Goal: Task Accomplishment & Management: Use online tool/utility

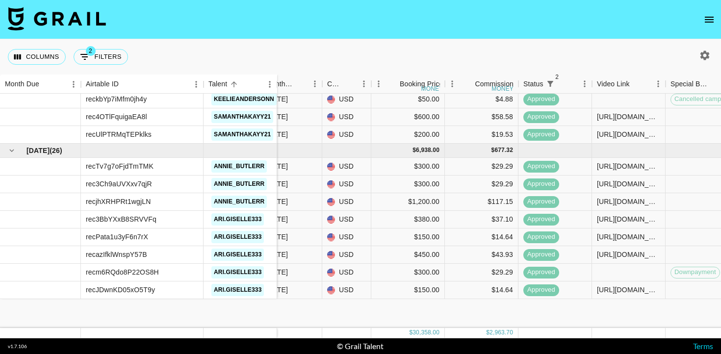
scroll to position [0, 237]
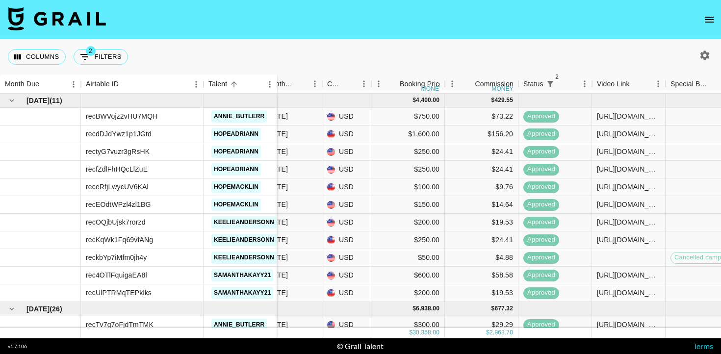
click at [700, 53] on icon "button" at bounding box center [705, 56] width 12 height 12
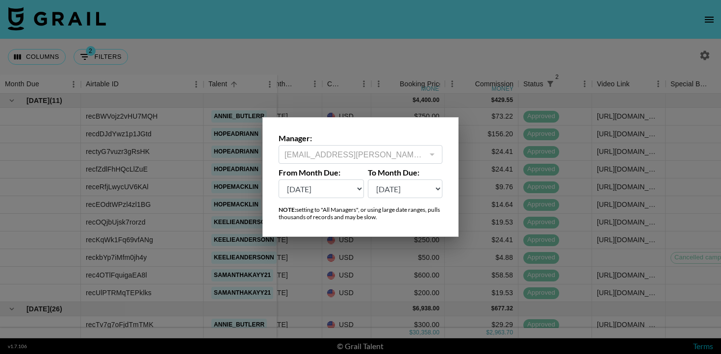
click at [336, 193] on select "[DATE] Sep '[DATE] [DATE] '[DATE] May '[DATE] Mar '[DATE] Jan '[DATE] Nov '[DAT…" at bounding box center [321, 188] width 85 height 19
select select "[DATE]"
click at [279, 179] on select "[DATE] Sep '[DATE] [DATE] '[DATE] May '[DATE] Mar '[DATE] Jan '[DATE] Nov '[DAT…" at bounding box center [321, 188] width 85 height 19
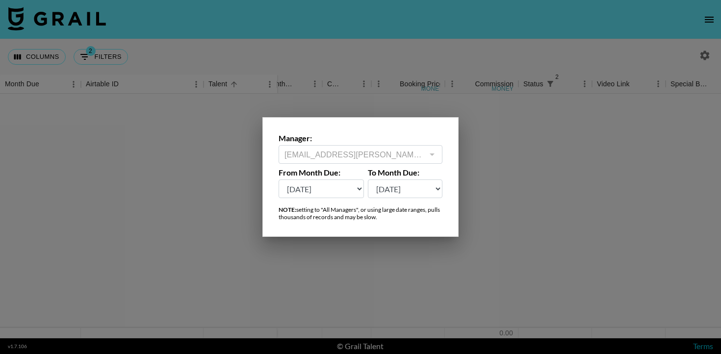
click at [375, 269] on div at bounding box center [360, 177] width 721 height 354
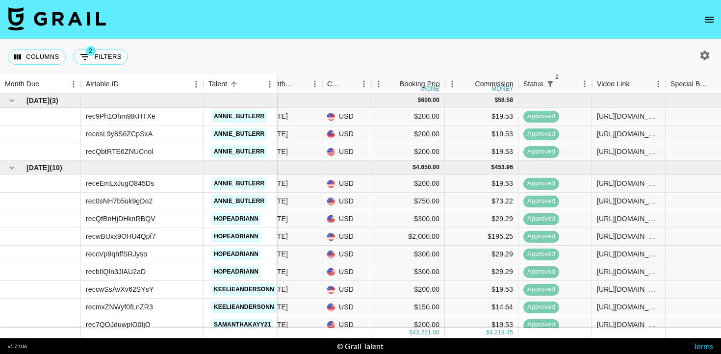
click at [702, 25] on button "open drawer" at bounding box center [709, 20] width 20 height 20
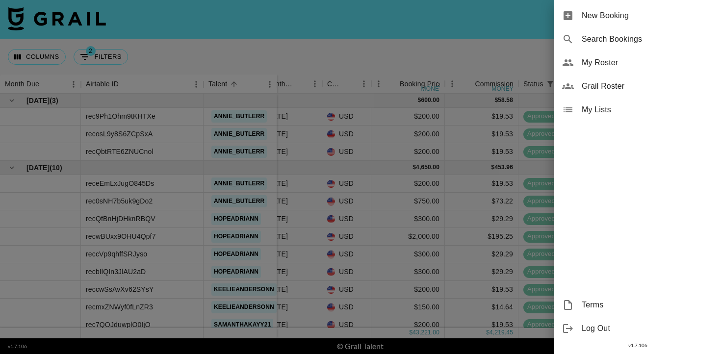
click at [494, 186] on div at bounding box center [360, 177] width 721 height 354
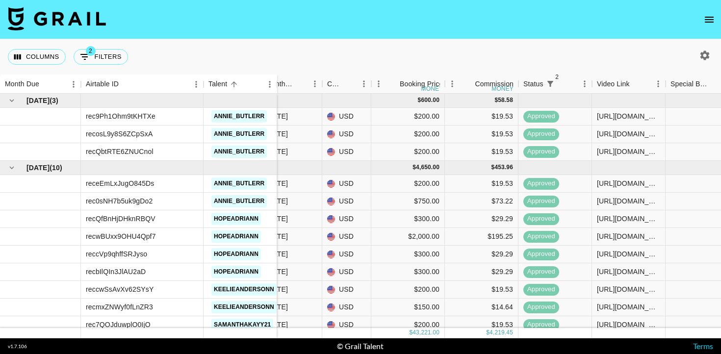
click at [703, 59] on icon "button" at bounding box center [705, 56] width 12 height 12
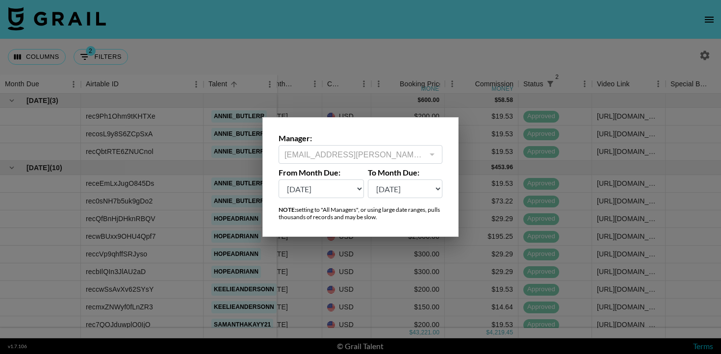
click at [336, 193] on select "[DATE] Sep '[DATE] [DATE] '[DATE] May '[DATE] Mar '[DATE] Jan '[DATE] Nov '[DAT…" at bounding box center [321, 188] width 85 height 19
select select "[DATE]"
click at [279, 179] on select "[DATE] Sep '[DATE] [DATE] '[DATE] May '[DATE] Mar '[DATE] Jan '[DATE] Nov '[DAT…" at bounding box center [321, 188] width 85 height 19
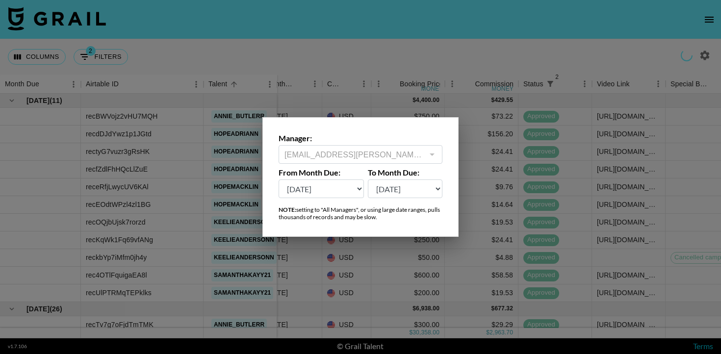
click at [410, 89] on div at bounding box center [360, 177] width 721 height 354
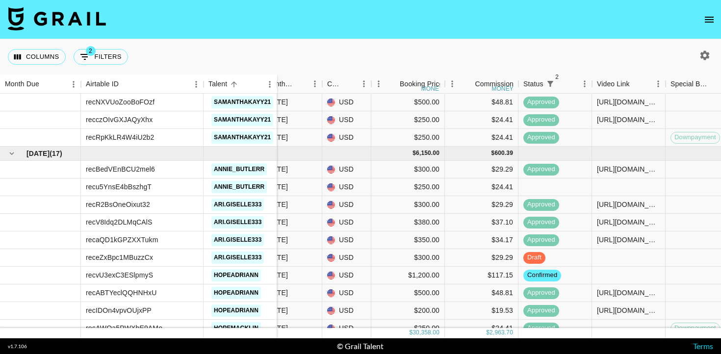
scroll to position [1157, 237]
